Goal: Task Accomplishment & Management: Manage account settings

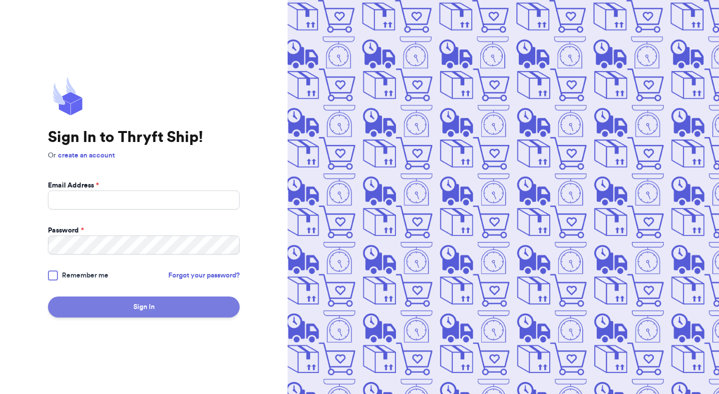
type input "[EMAIL_ADDRESS][DOMAIN_NAME]"
click at [163, 304] on button "Sign In" at bounding box center [144, 306] width 192 height 21
